Goal: Navigation & Orientation: Find specific page/section

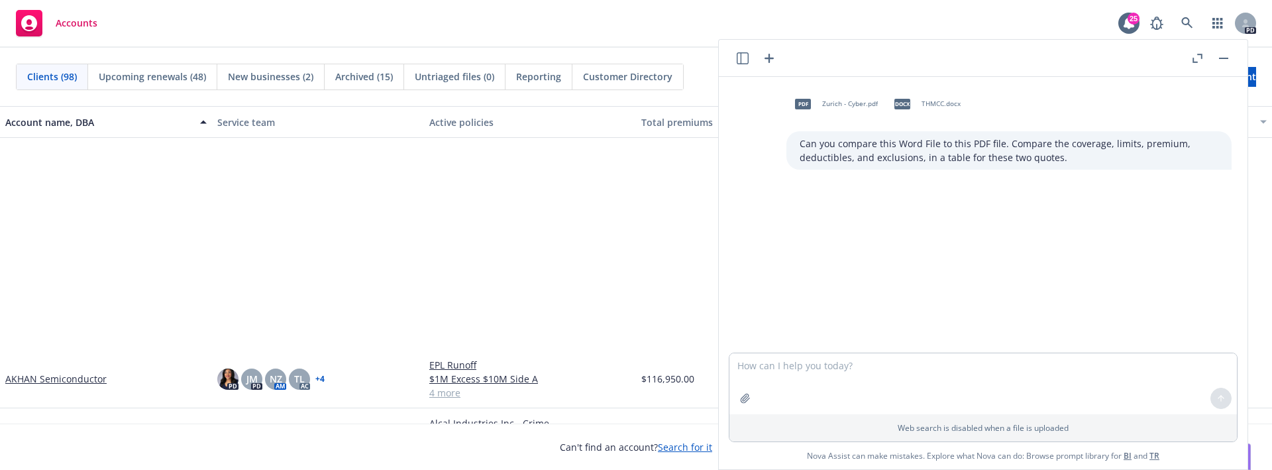
scroll to position [276, 0]
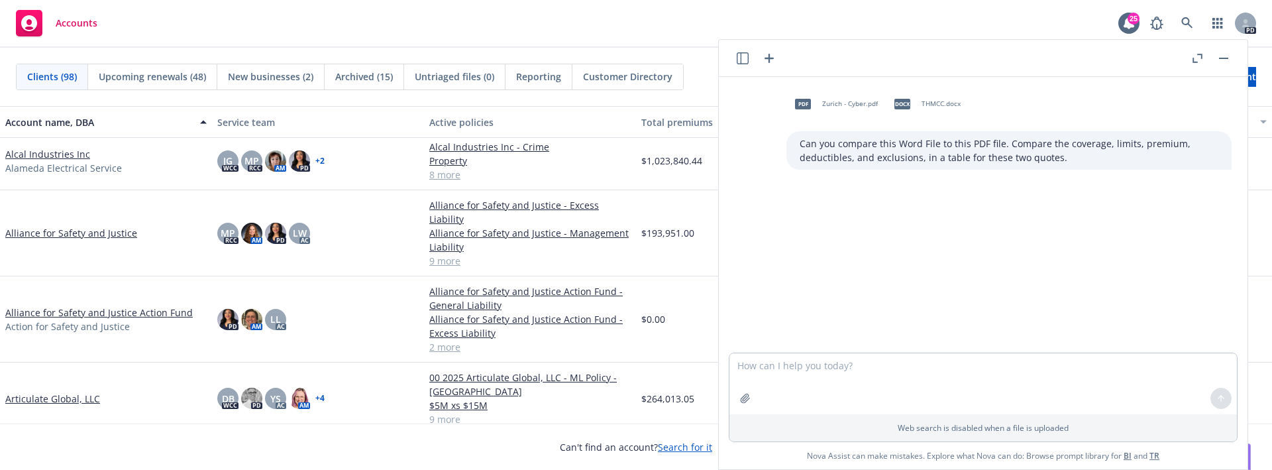
click at [1224, 58] on rect "button" at bounding box center [1223, 58] width 9 height 1
